Goal: Task Accomplishment & Management: Use online tool/utility

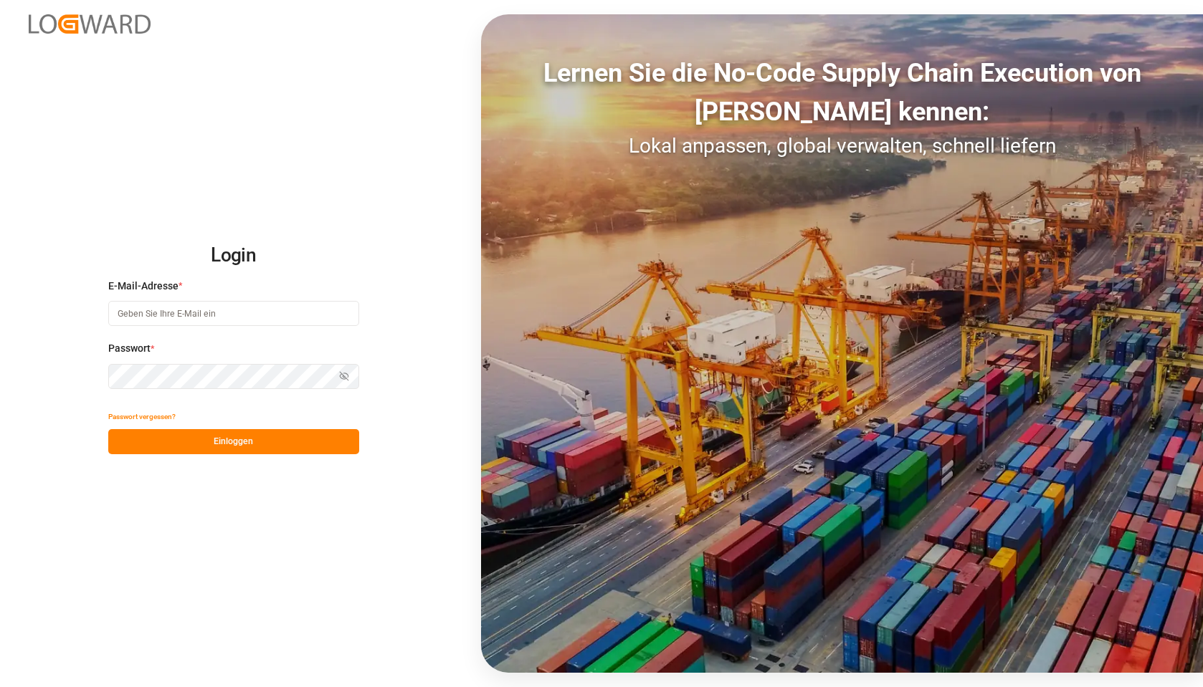
type input "[EMAIL_ADDRESS][DOMAIN_NAME]"
click at [241, 438] on font "Einloggen" at bounding box center [233, 442] width 39 height 10
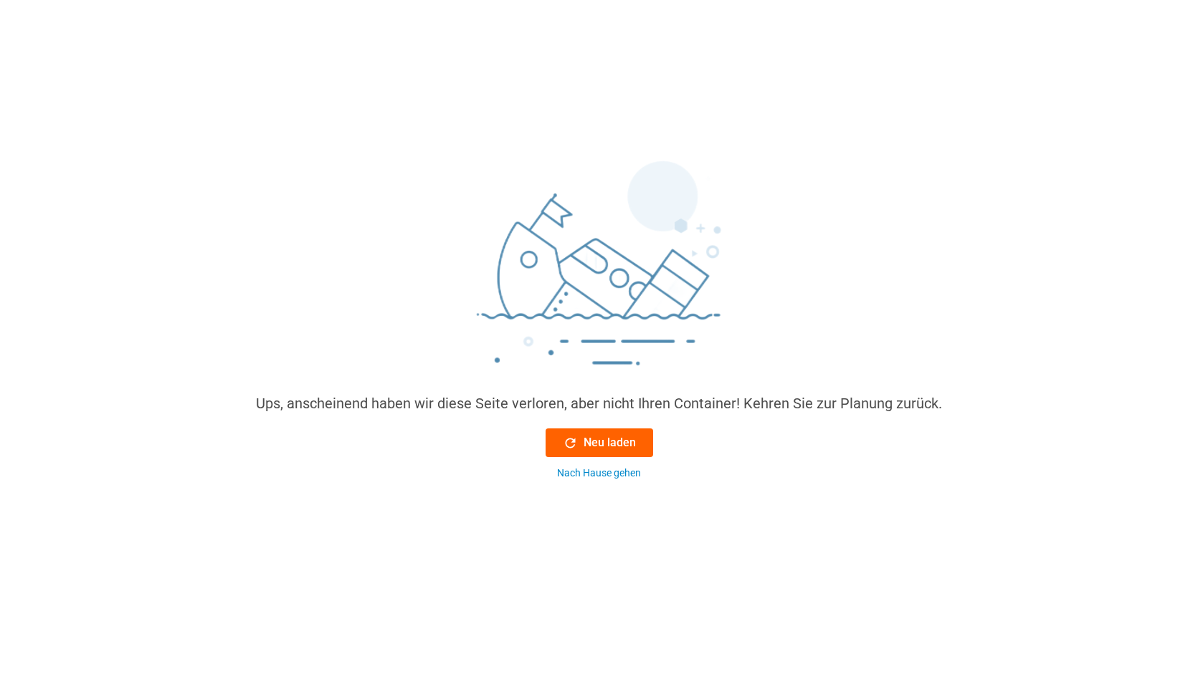
click at [588, 445] on font "Neu laden" at bounding box center [610, 443] width 52 height 14
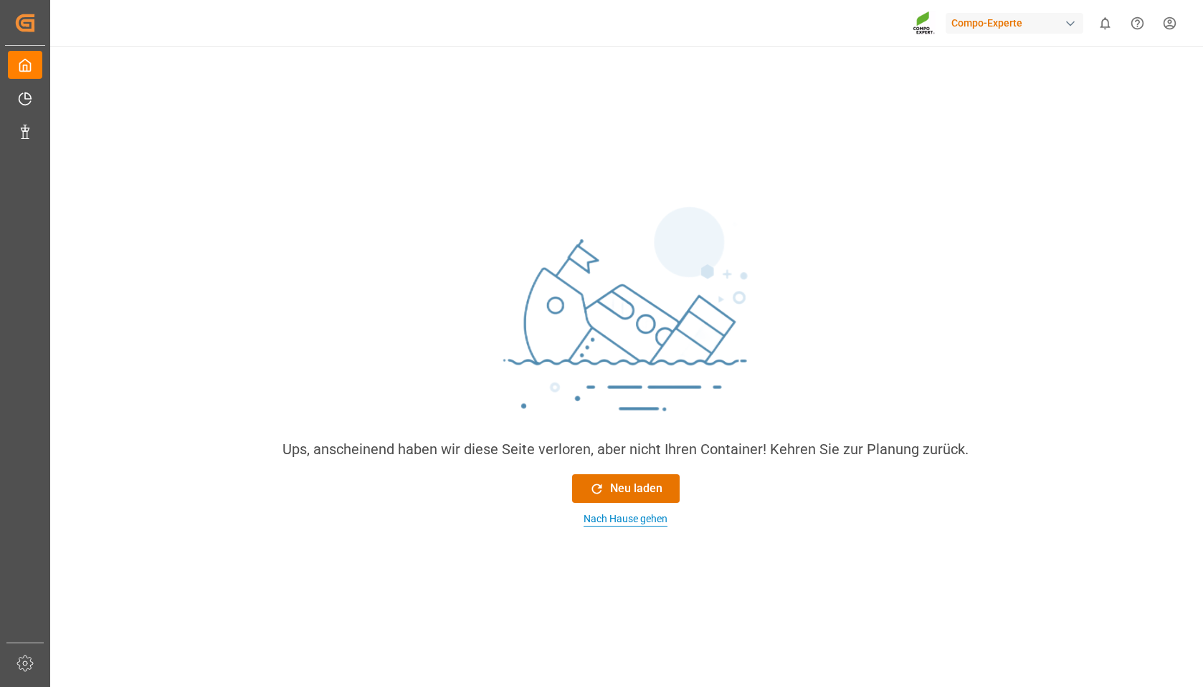
click at [622, 515] on font "Nach Hause gehen" at bounding box center [626, 518] width 84 height 11
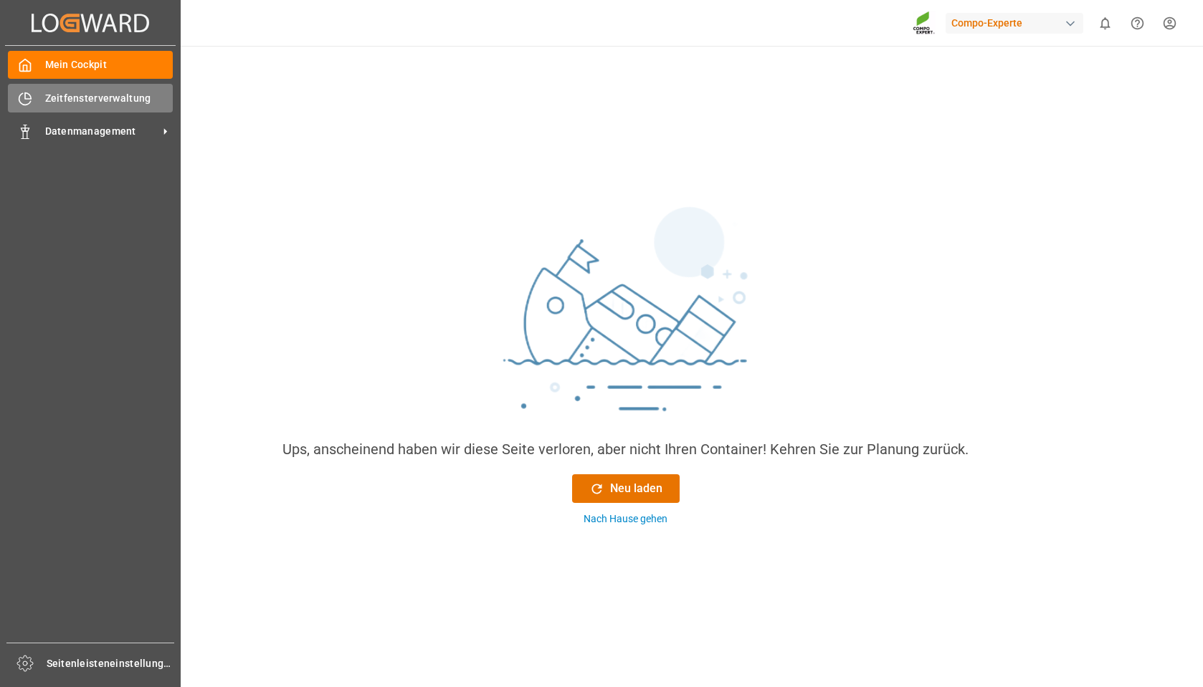
click at [69, 101] on font "Zeitfensterverwaltung" at bounding box center [98, 97] width 106 height 11
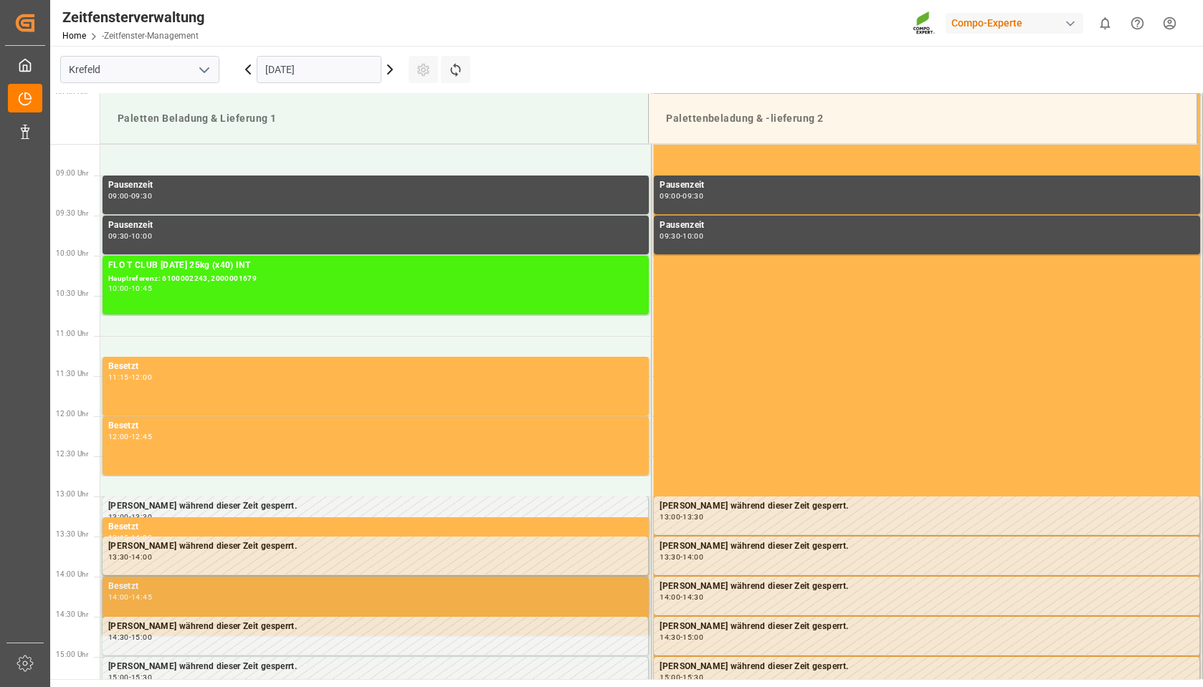
scroll to position [675, 0]
